Goal: Task Accomplishment & Management: Manage account settings

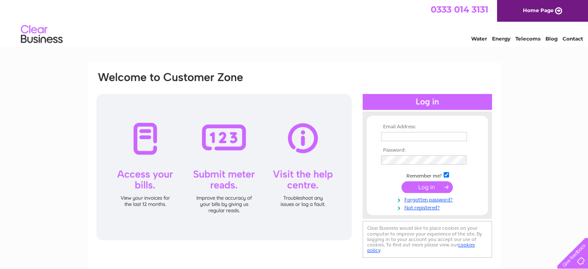
type input "rachelhill61@yahoo.com"
click at [419, 184] on input "submit" at bounding box center [427, 187] width 51 height 12
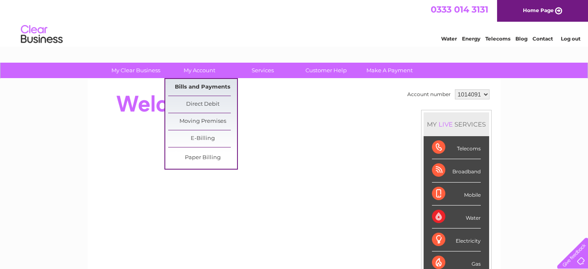
click at [209, 90] on link "Bills and Payments" at bounding box center [202, 87] width 69 height 17
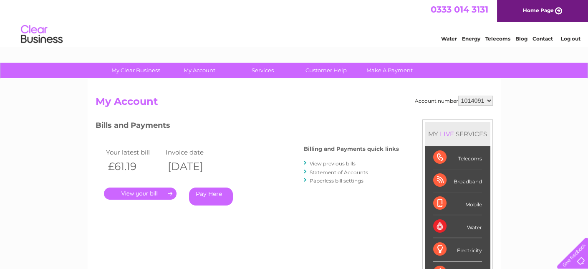
click at [163, 188] on link "." at bounding box center [140, 193] width 73 height 12
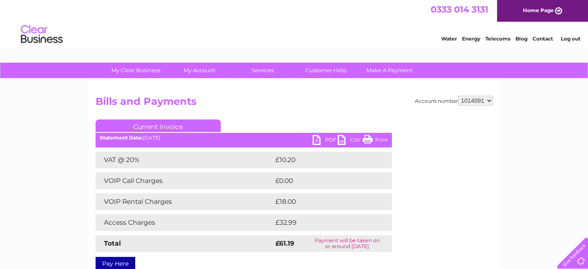
click at [320, 140] on link "PDF" at bounding box center [325, 141] width 25 height 12
